Goal: Information Seeking & Learning: Learn about a topic

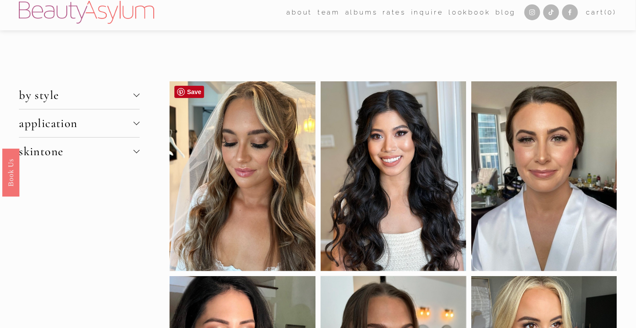
scroll to position [3, 0]
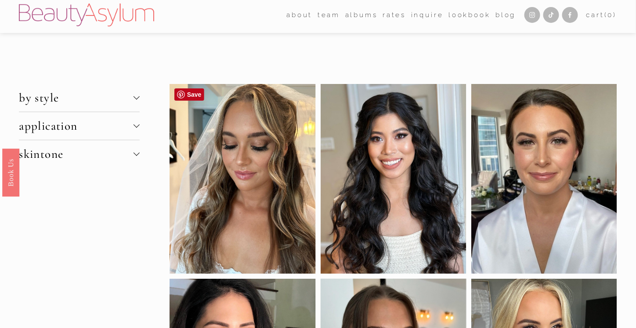
click at [210, 196] on div at bounding box center [243, 179] width 146 height 190
click at [254, 182] on div at bounding box center [243, 179] width 146 height 190
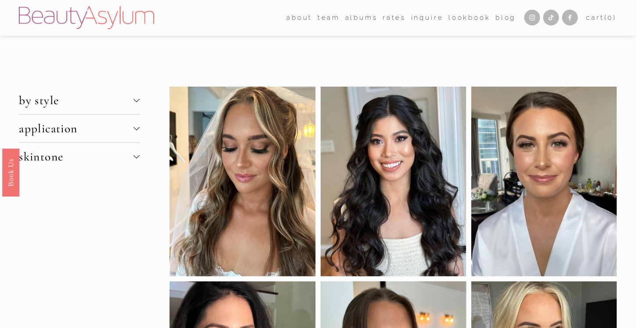
click at [136, 101] on div at bounding box center [137, 99] width 6 height 6
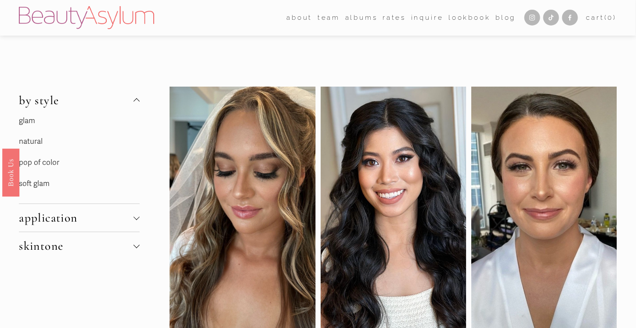
click at [28, 120] on link "glam" at bounding box center [27, 120] width 16 height 9
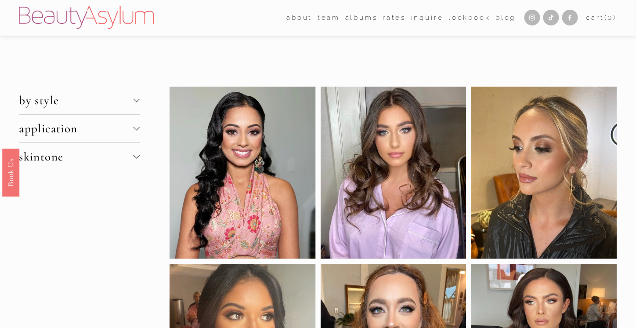
click at [135, 98] on div at bounding box center [137, 99] width 6 height 6
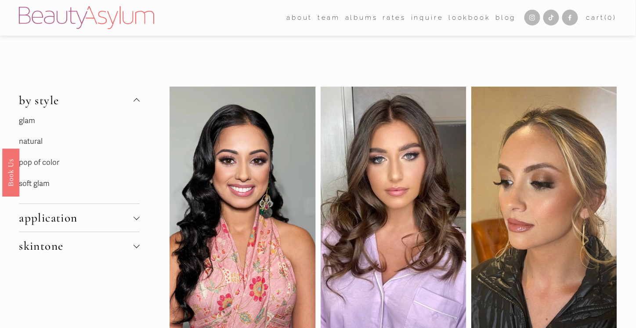
click at [33, 183] on link "soft glam" at bounding box center [34, 183] width 31 height 9
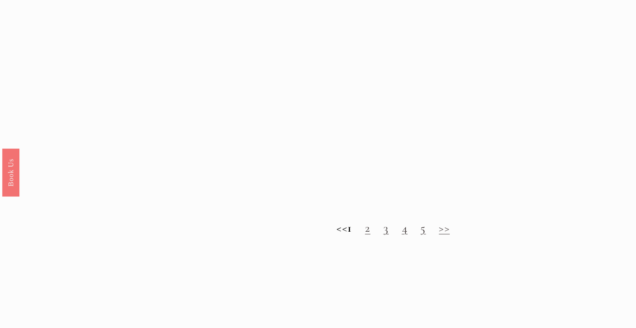
scroll to position [845, 0]
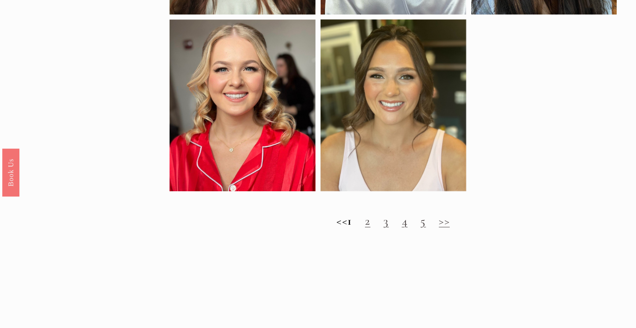
click at [370, 228] on link "2" at bounding box center [367, 221] width 5 height 14
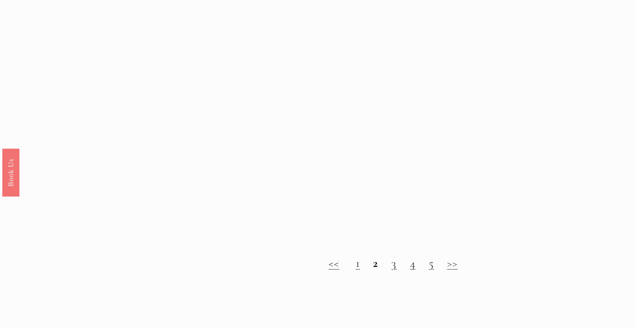
scroll to position [758, 0]
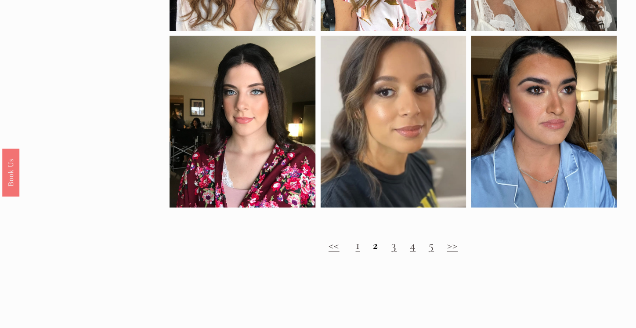
click at [393, 252] on link "3" at bounding box center [394, 245] width 5 height 14
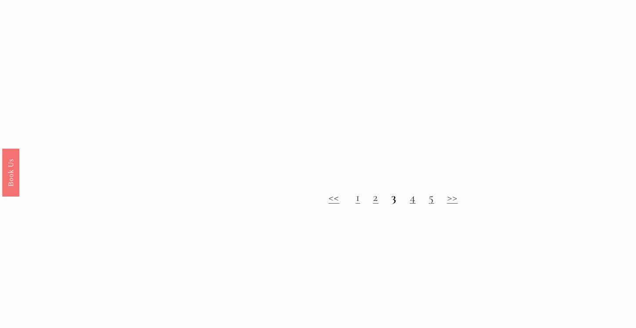
scroll to position [860, 0]
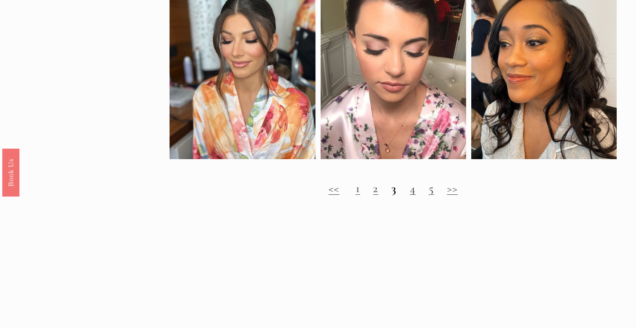
click at [416, 196] on link "4" at bounding box center [413, 188] width 6 height 14
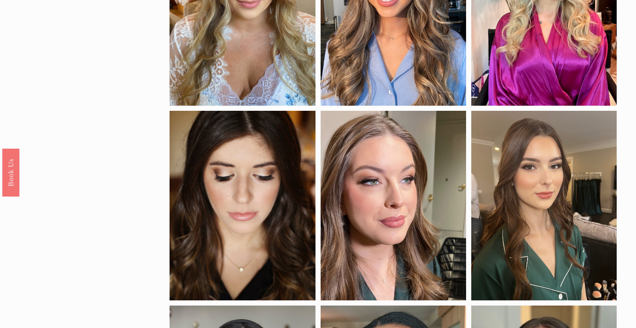
scroll to position [171, 0]
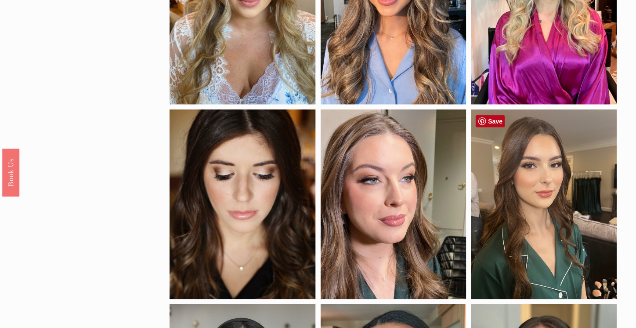
click at [533, 197] on div at bounding box center [544, 204] width 146 height 190
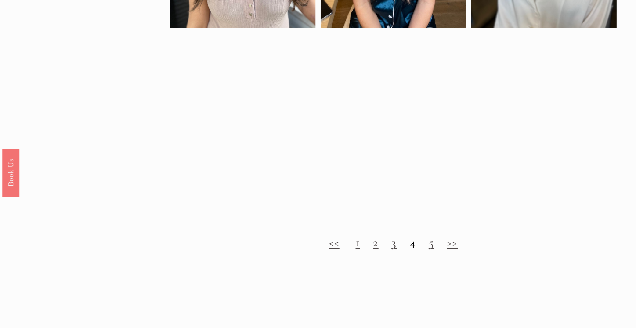
scroll to position [832, 0]
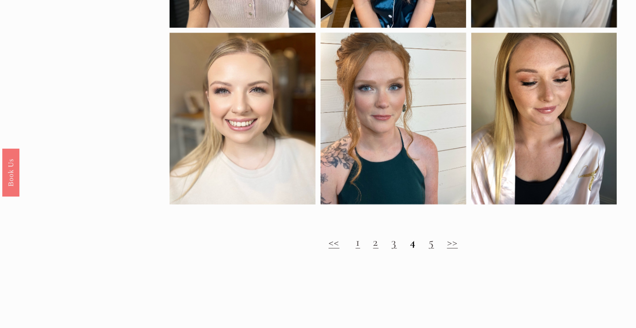
click at [431, 249] on link "5" at bounding box center [431, 242] width 5 height 14
